Goal: Browse casually

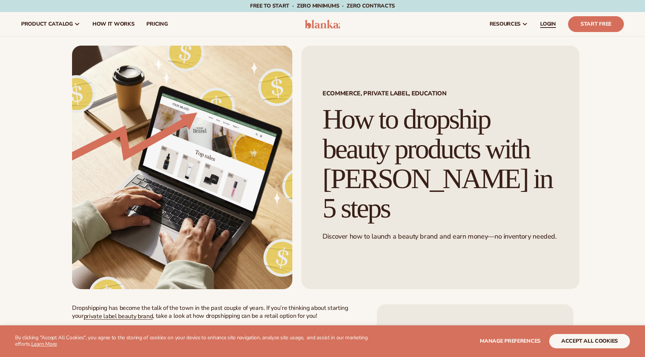
click at [548, 26] on span "LOGIN" at bounding box center [548, 24] width 16 height 6
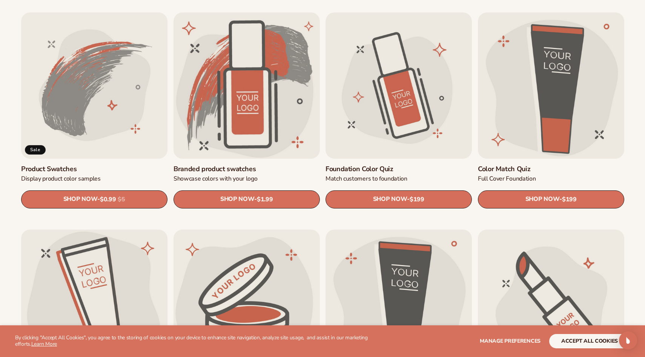
scroll to position [475, 0]
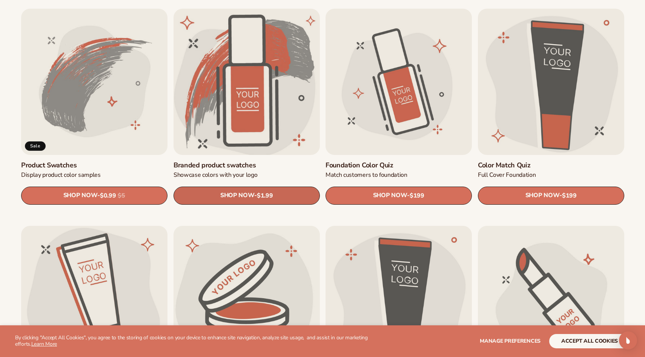
click at [291, 194] on link "SHOP NOW - Regular price $1.99 Sale price $1.99 Regular price Unit price / per" at bounding box center [246, 196] width 146 height 18
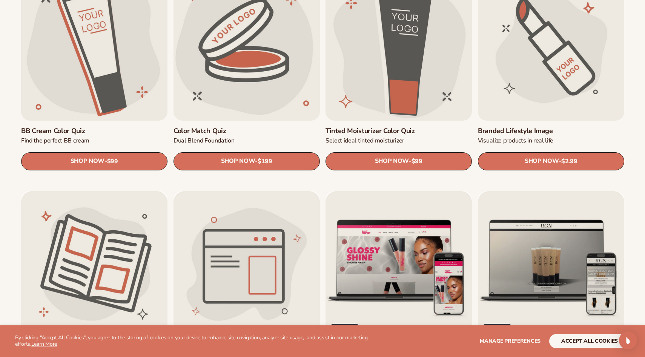
scroll to position [728, 0]
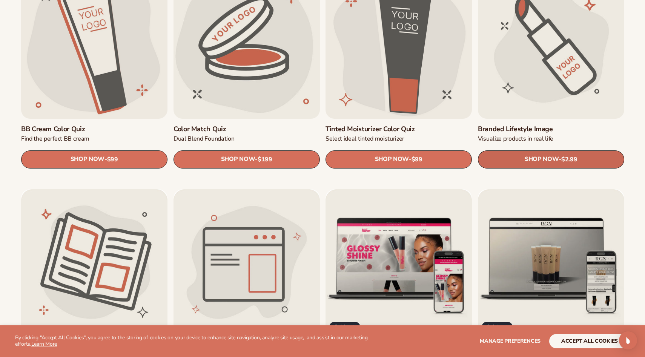
click at [542, 162] on span "SHOP NOW" at bounding box center [541, 159] width 34 height 7
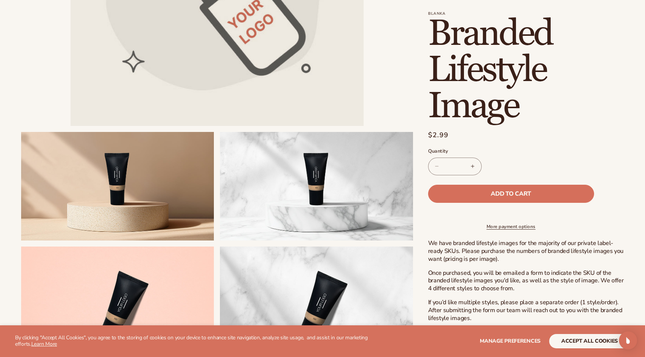
scroll to position [290, 0]
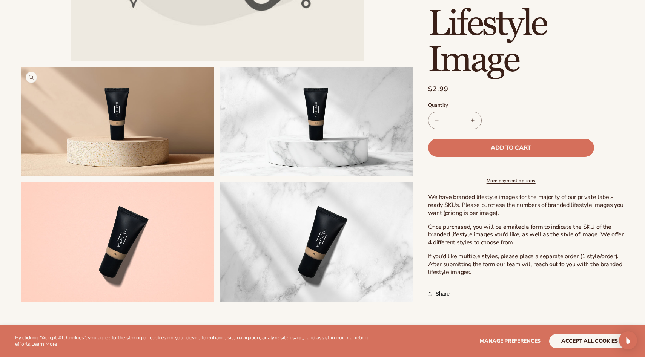
click at [21, 176] on button "Open media 2 in modal" at bounding box center [21, 176] width 0 height 0
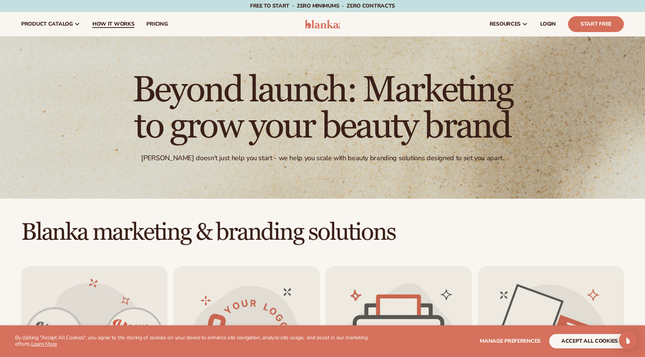
click at [103, 27] on span "How It Works" at bounding box center [113, 24] width 42 height 6
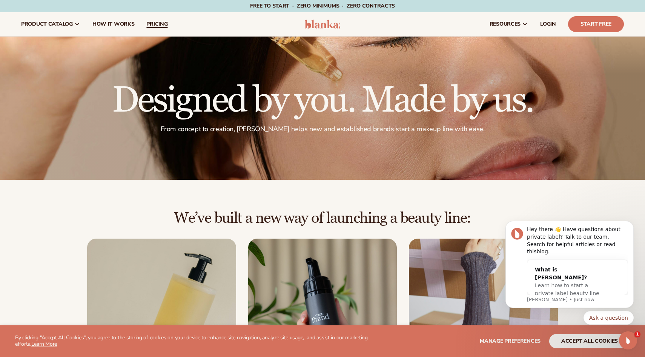
click at [154, 24] on span "pricing" at bounding box center [156, 24] width 21 height 6
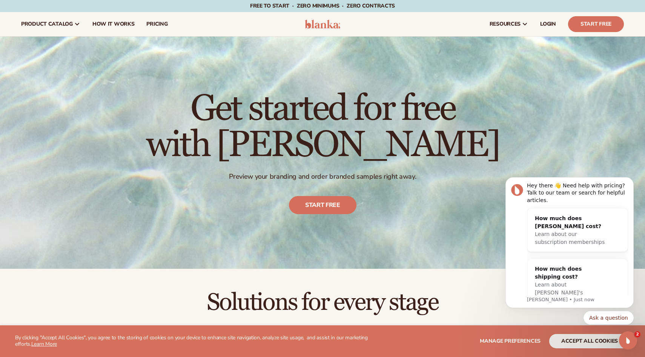
click at [328, 21] on img at bounding box center [323, 24] width 36 height 9
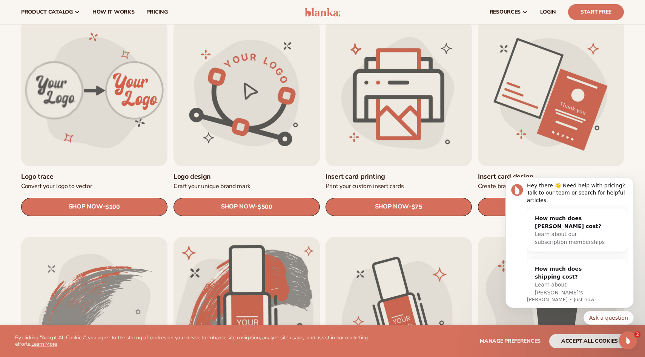
scroll to position [51, 0]
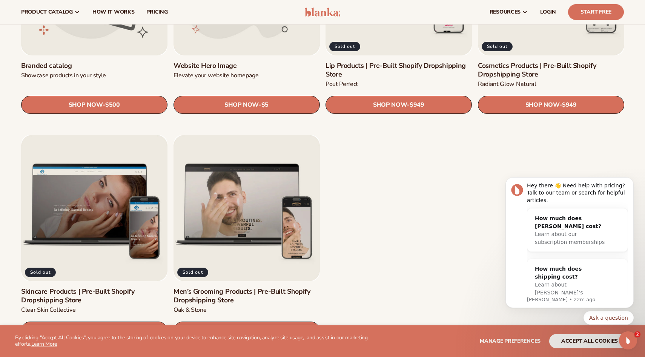
scroll to position [876, 0]
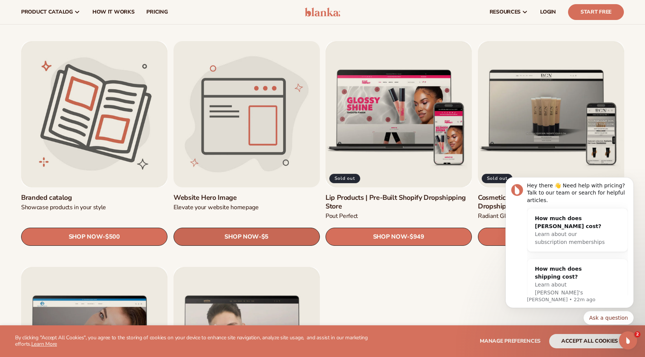
click at [238, 235] on span "SHOP NOW" at bounding box center [241, 236] width 34 height 7
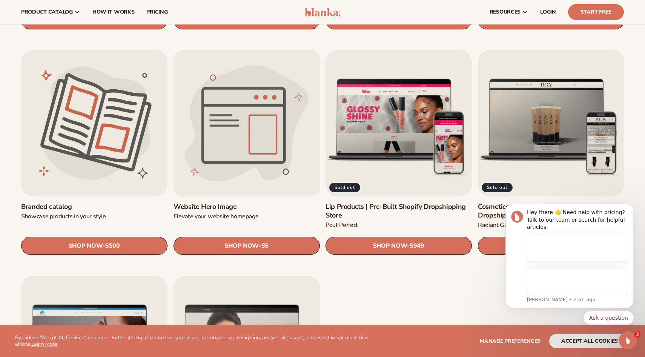
scroll to position [867, 0]
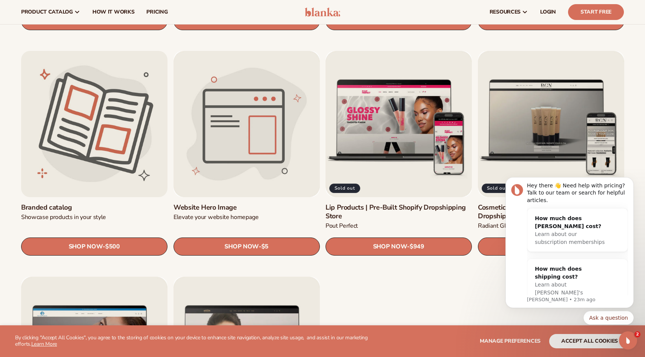
click at [106, 203] on link "Branded catalog" at bounding box center [94, 207] width 146 height 9
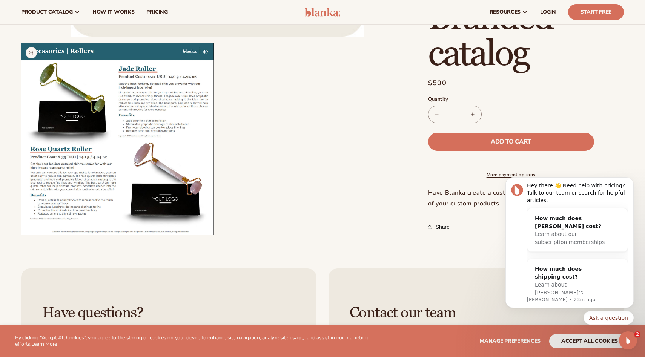
scroll to position [303, 0]
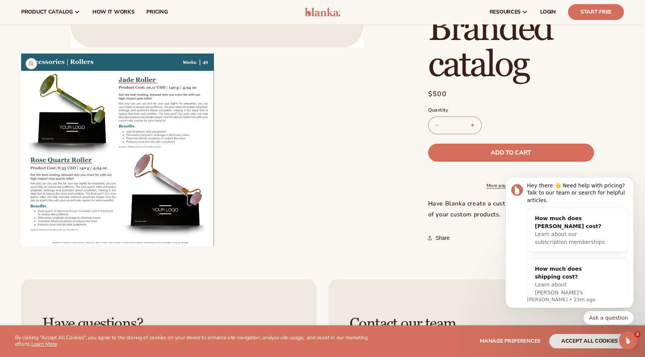
click at [21, 246] on button "Open media 2 in modal" at bounding box center [21, 246] width 0 height 0
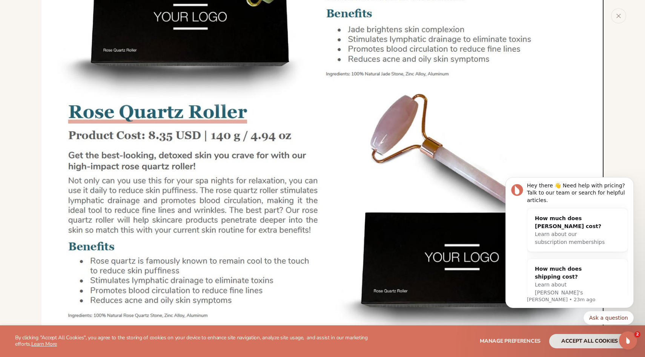
scroll to position [784, 0]
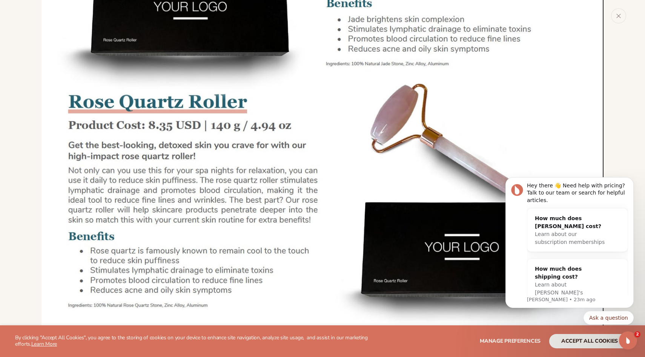
click at [229, 148] on img "Media gallery" at bounding box center [322, 72] width 562 height 562
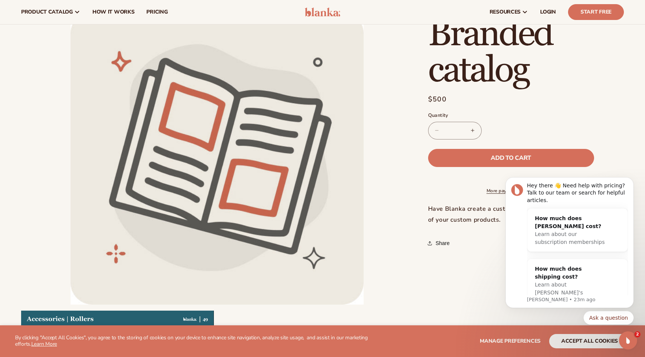
scroll to position [0, 0]
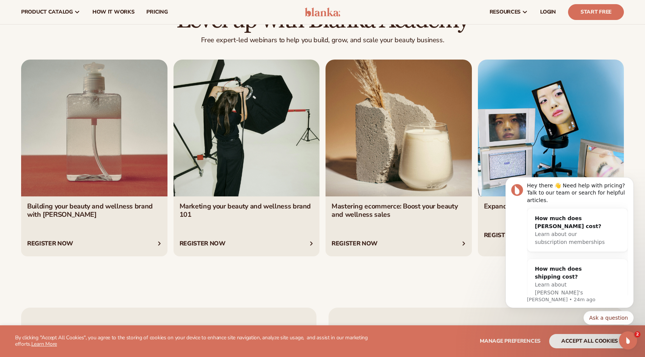
scroll to position [1398, 0]
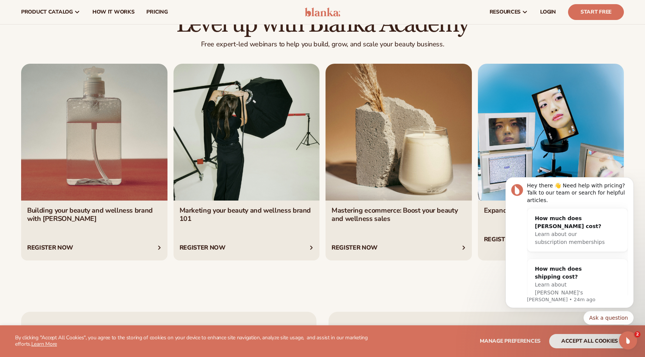
click at [259, 198] on link "2 / 4" at bounding box center [246, 162] width 146 height 197
